Goal: Find specific page/section: Find specific page/section

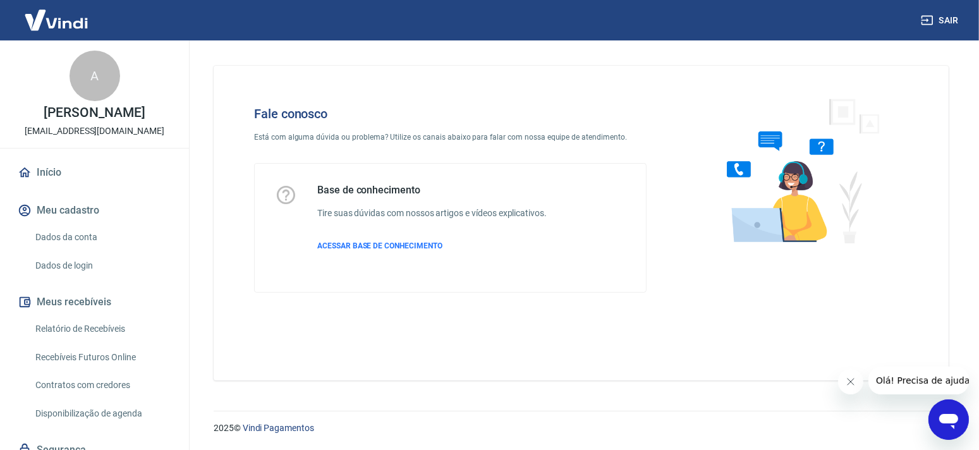
scroll to position [204, 0]
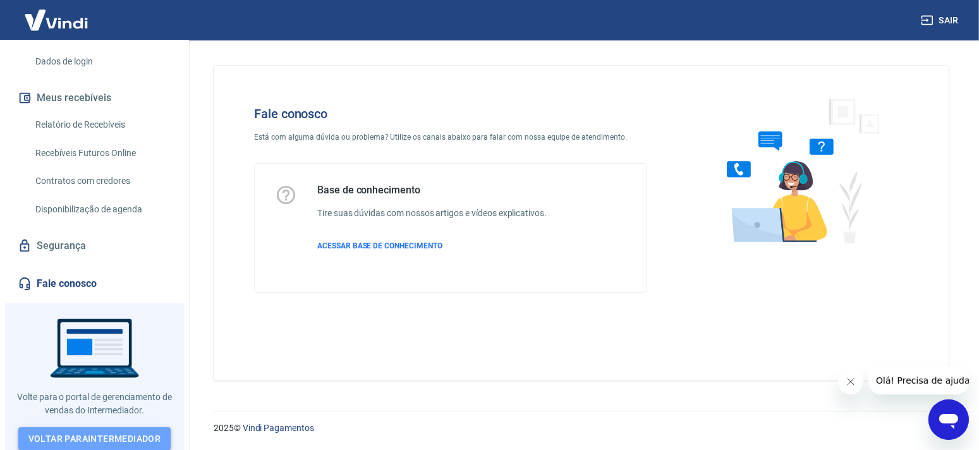
click at [83, 432] on link "Voltar para Intermediador" at bounding box center [94, 438] width 153 height 23
